Goal: Task Accomplishment & Management: Manage account settings

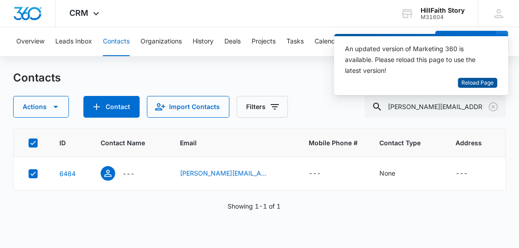
click at [472, 82] on span "Reload Page" at bounding box center [477, 83] width 32 height 9
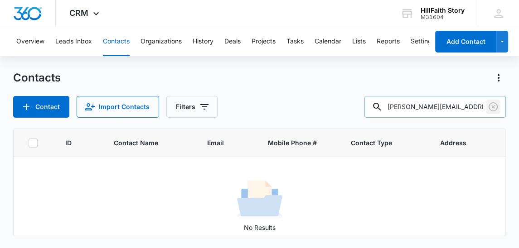
click at [497, 107] on icon "Clear" at bounding box center [493, 106] width 9 height 9
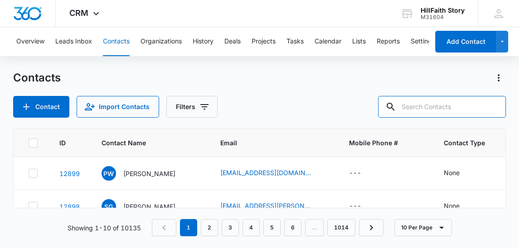
paste input "[PERSON_NAME][EMAIL_ADDRESS][PERSON_NAME][DOMAIN_NAME]"
type input "[PERSON_NAME][EMAIL_ADDRESS][PERSON_NAME][DOMAIN_NAME]"
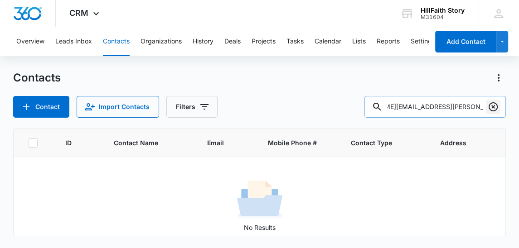
scroll to position [0, 0]
click at [494, 105] on icon "Clear" at bounding box center [493, 107] width 11 height 11
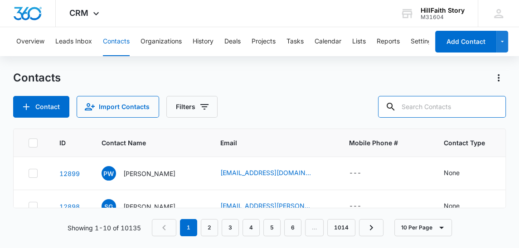
paste input "[PERSON_NAME][EMAIL_ADDRESS][PERSON_NAME][DOMAIN_NAME]"
type input "[PERSON_NAME][EMAIL_ADDRESS][PERSON_NAME][DOMAIN_NAME]"
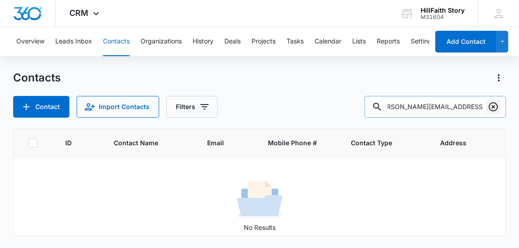
scroll to position [0, 0]
click at [493, 107] on icon "Clear" at bounding box center [493, 106] width 9 height 9
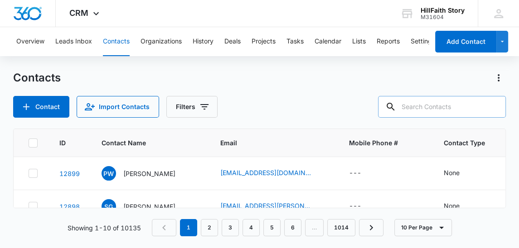
paste input "[PERSON_NAME][EMAIL_ADDRESS][PERSON_NAME][DOMAIN_NAME]"
type input "[PERSON_NAME][EMAIL_ADDRESS][PERSON_NAME][DOMAIN_NAME]"
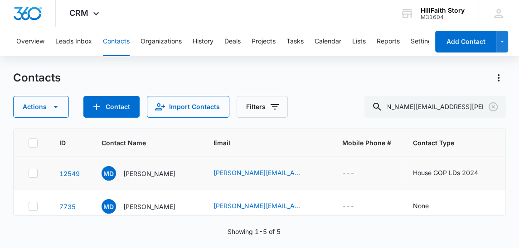
scroll to position [0, 0]
click at [34, 173] on icon at bounding box center [32, 173] width 5 height 4
click at [29, 174] on input "checkbox" at bounding box center [28, 174] width 0 height 0
checkbox input "true"
click at [33, 204] on icon at bounding box center [33, 207] width 8 height 8
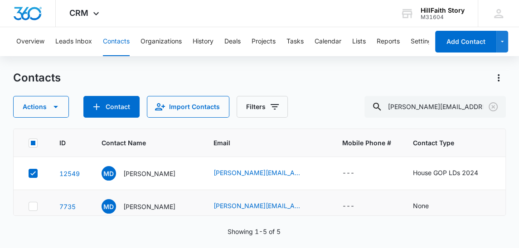
click at [29, 207] on input "checkbox" at bounding box center [28, 207] width 0 height 0
checkbox input "true"
click at [54, 108] on icon "button" at bounding box center [55, 107] width 11 height 11
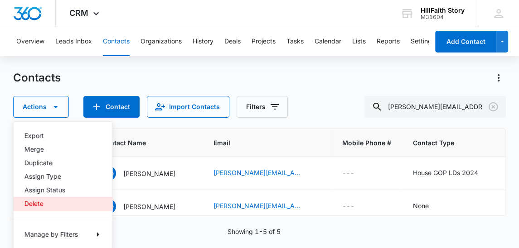
click at [35, 201] on div "Delete" at bounding box center [57, 204] width 66 height 6
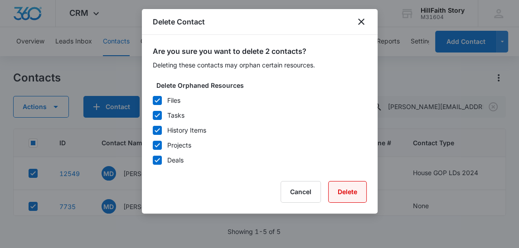
click at [340, 190] on button "Delete" at bounding box center [347, 192] width 39 height 22
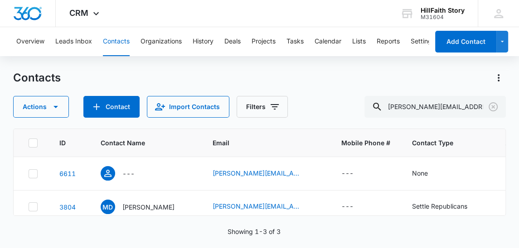
click at [35, 146] on icon at bounding box center [33, 143] width 8 height 8
click at [29, 143] on input "checkbox" at bounding box center [28, 143] width 0 height 0
checkbox input "true"
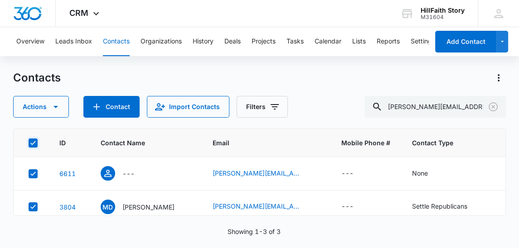
checkbox input "true"
click at [54, 110] on icon "button" at bounding box center [55, 107] width 11 height 11
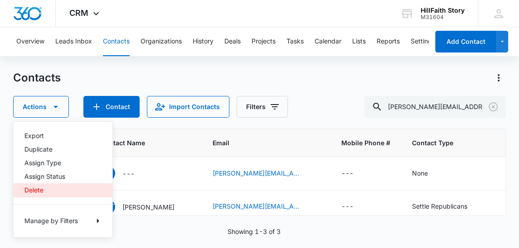
click at [38, 191] on div "Delete" at bounding box center [57, 190] width 66 height 6
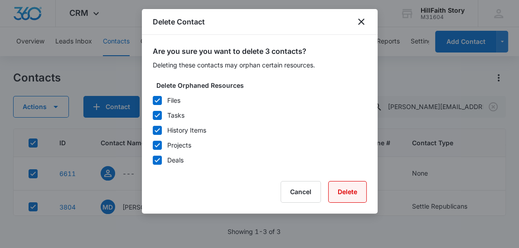
click at [344, 196] on button "Delete" at bounding box center [347, 192] width 39 height 22
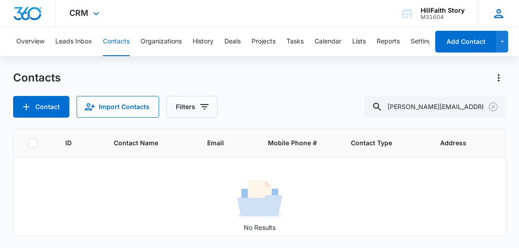
click at [500, 15] on icon at bounding box center [498, 13] width 9 height 9
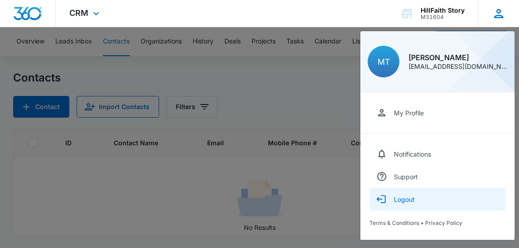
click at [411, 200] on div "Logout" at bounding box center [404, 200] width 21 height 8
